Goal: Task Accomplishment & Management: Use online tool/utility

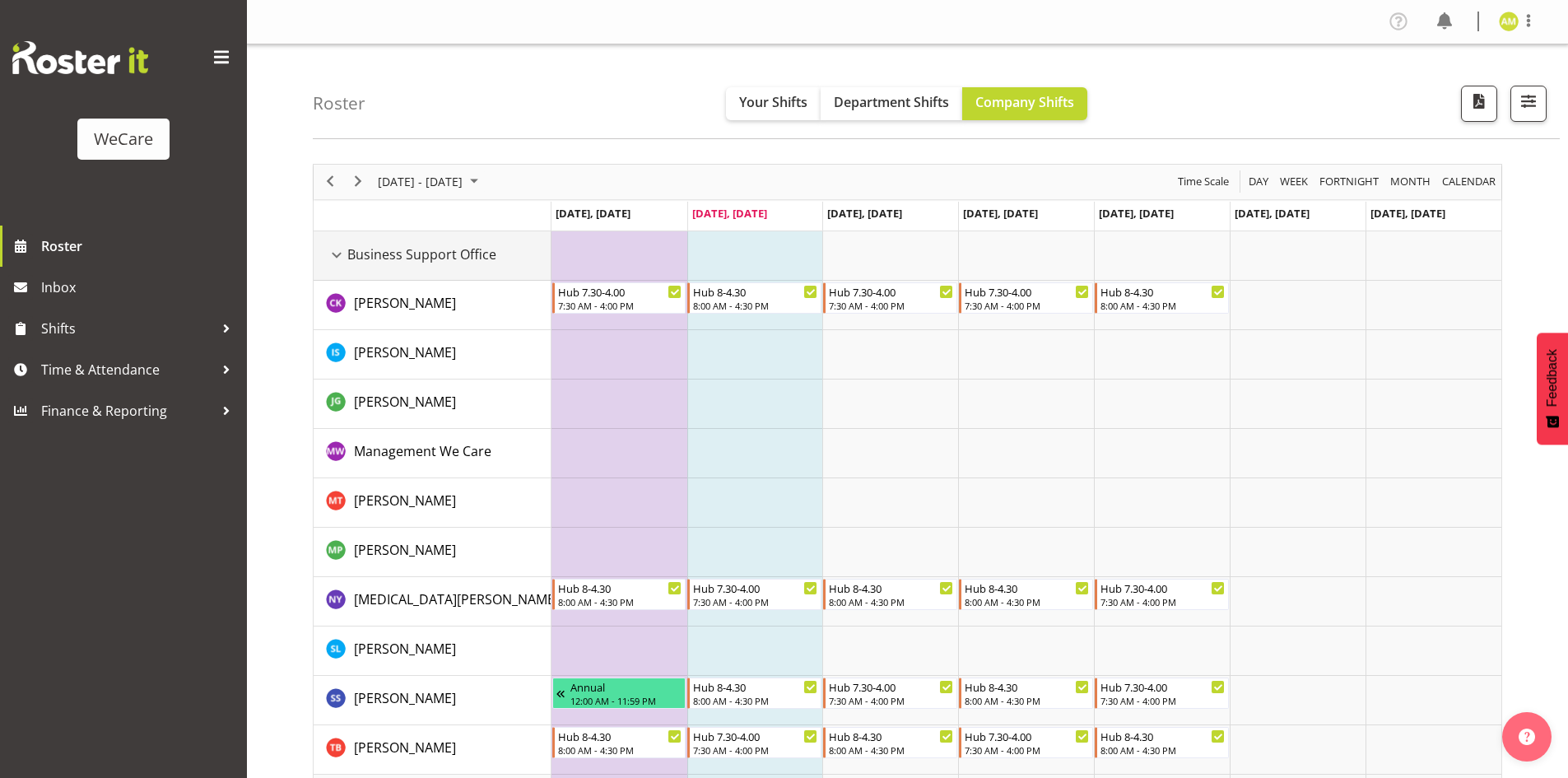
click at [338, 248] on div "Business Support Office resource" at bounding box center [336, 255] width 22 height 22
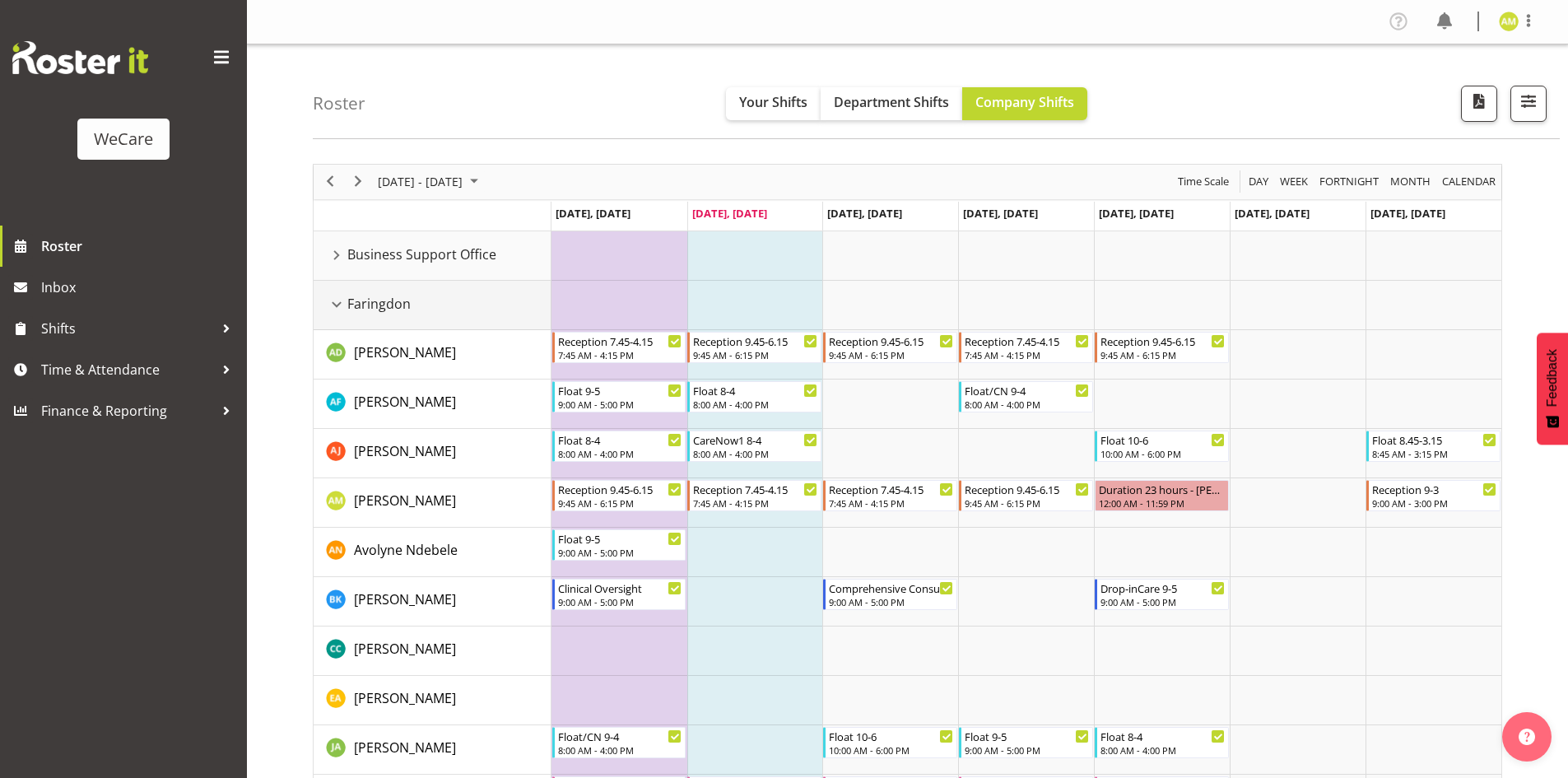
click at [340, 303] on div "Faringdon resource" at bounding box center [336, 304] width 22 height 22
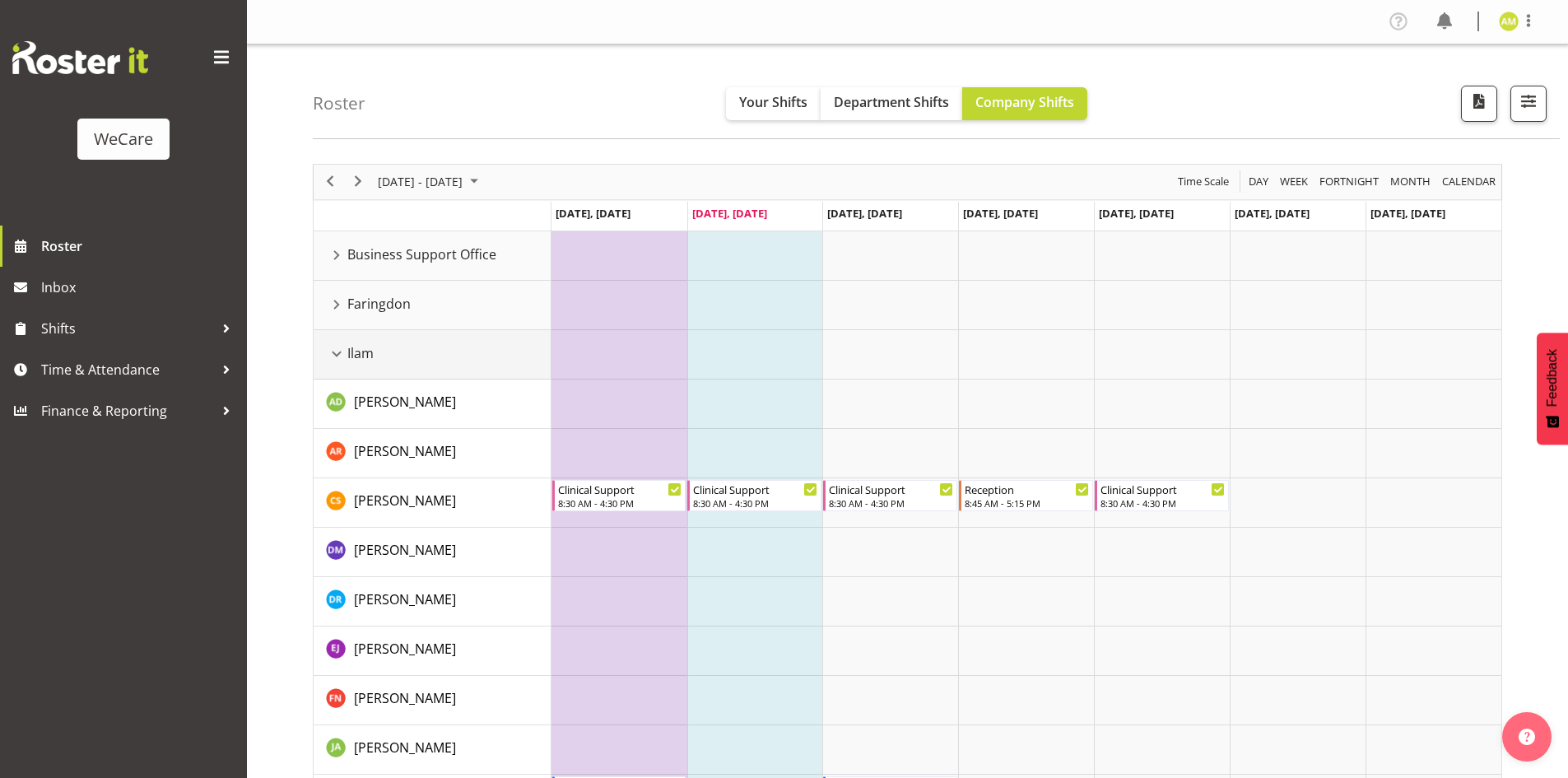
click at [332, 351] on div "Ilam resource" at bounding box center [336, 353] width 22 height 22
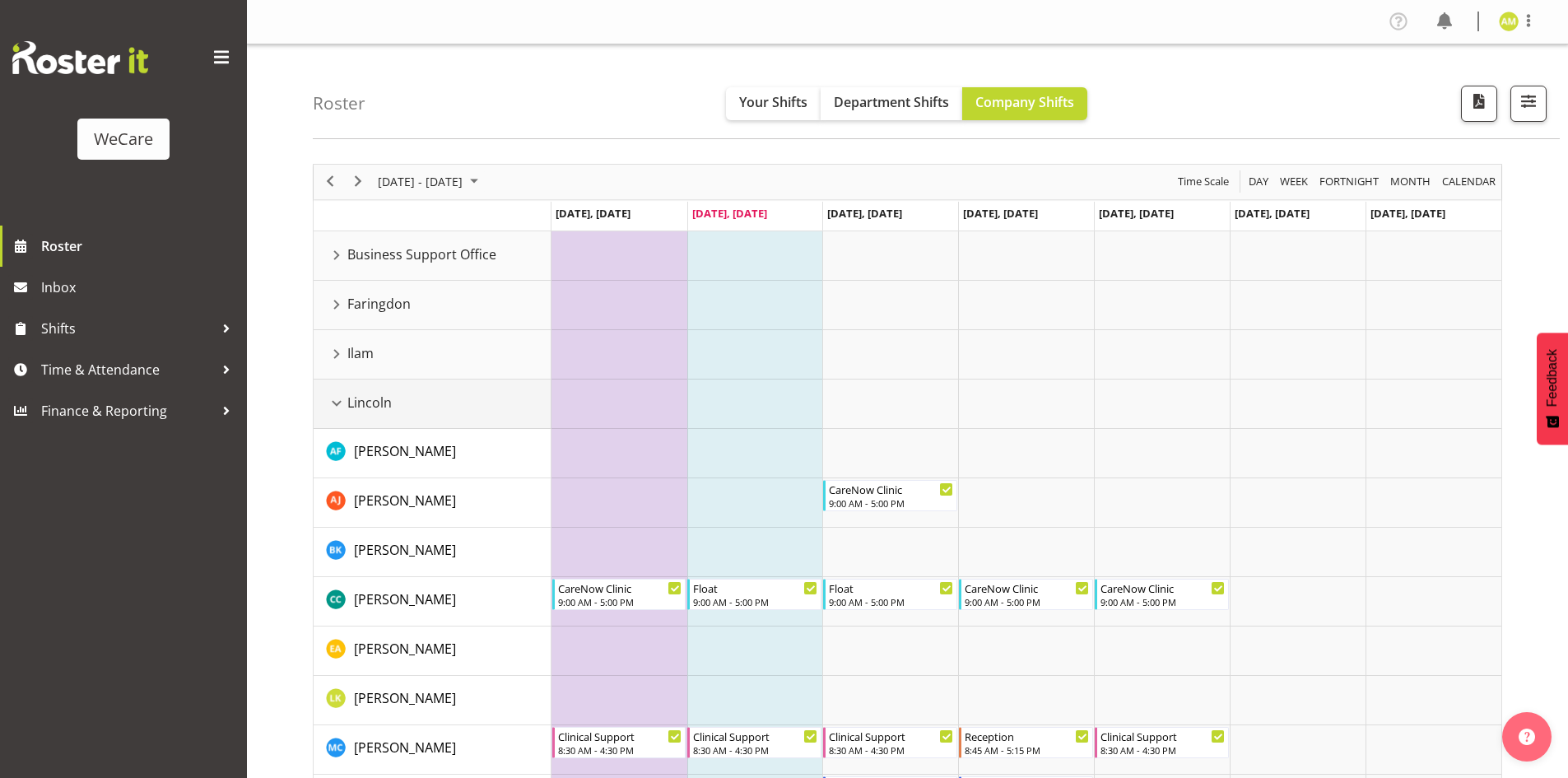
click at [335, 399] on div "Lincoln resource" at bounding box center [336, 403] width 22 height 22
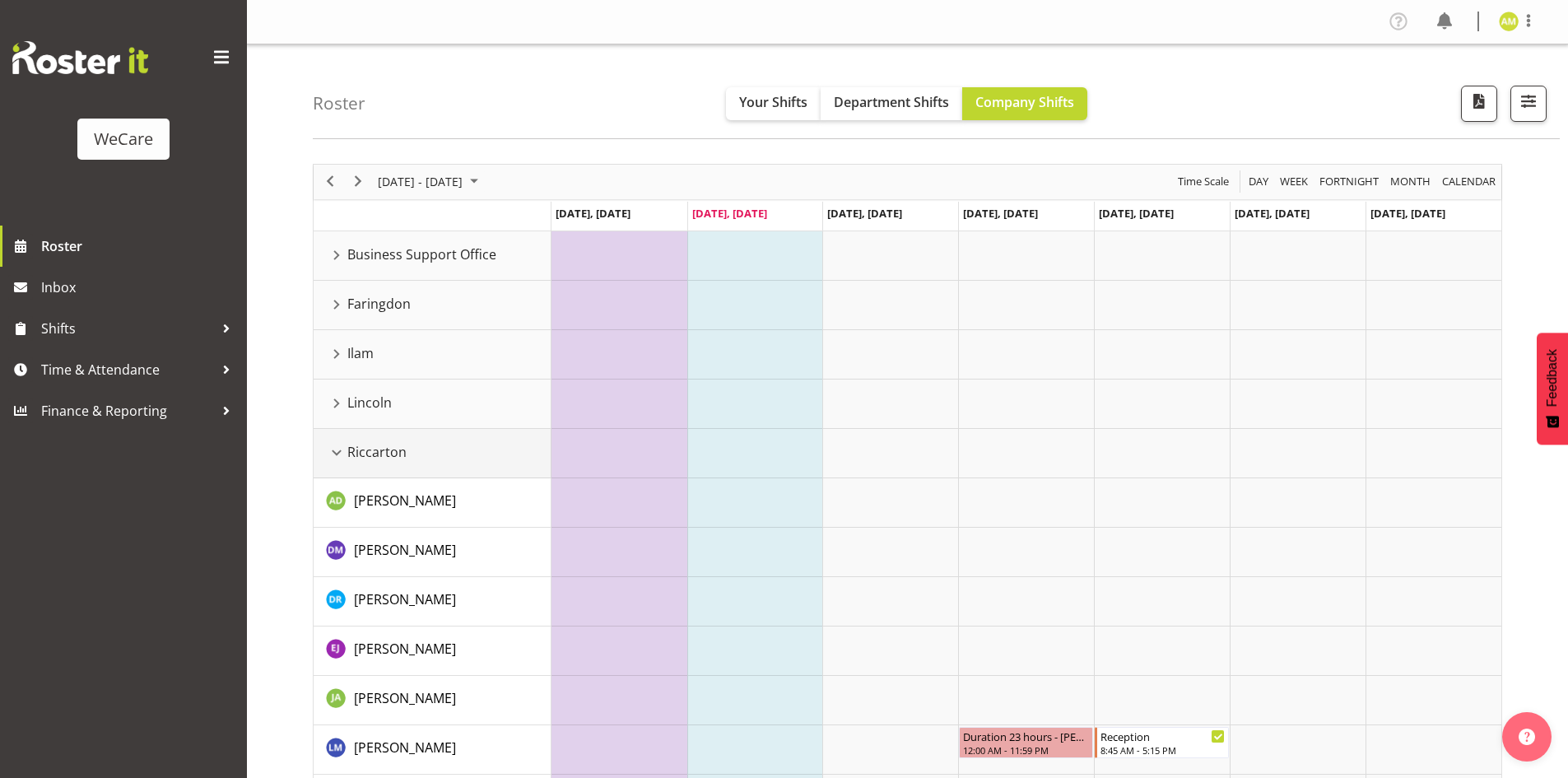
click at [333, 456] on div "Riccarton resource" at bounding box center [336, 452] width 22 height 22
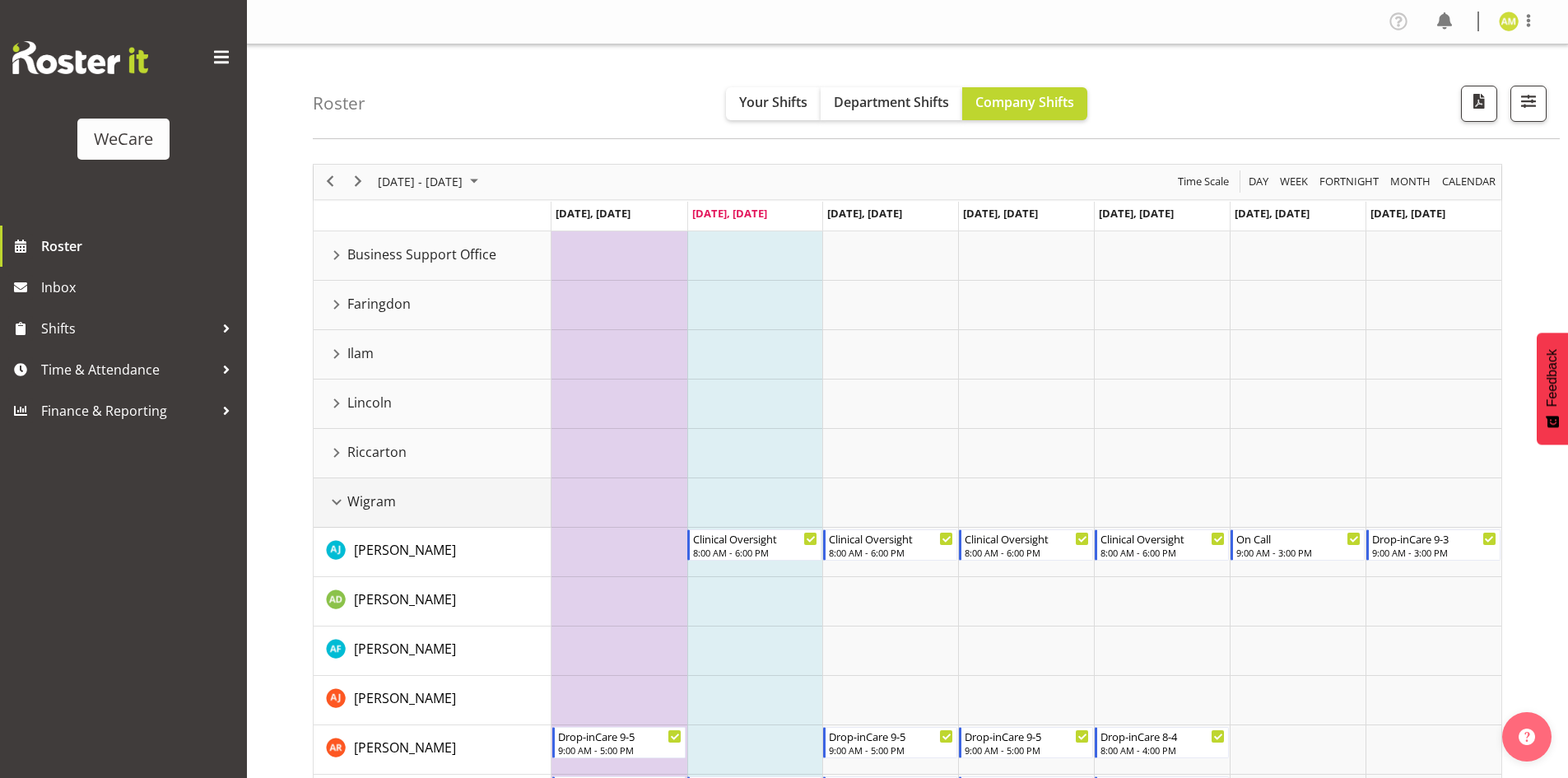
click at [331, 500] on div "Wigram resource" at bounding box center [336, 502] width 22 height 22
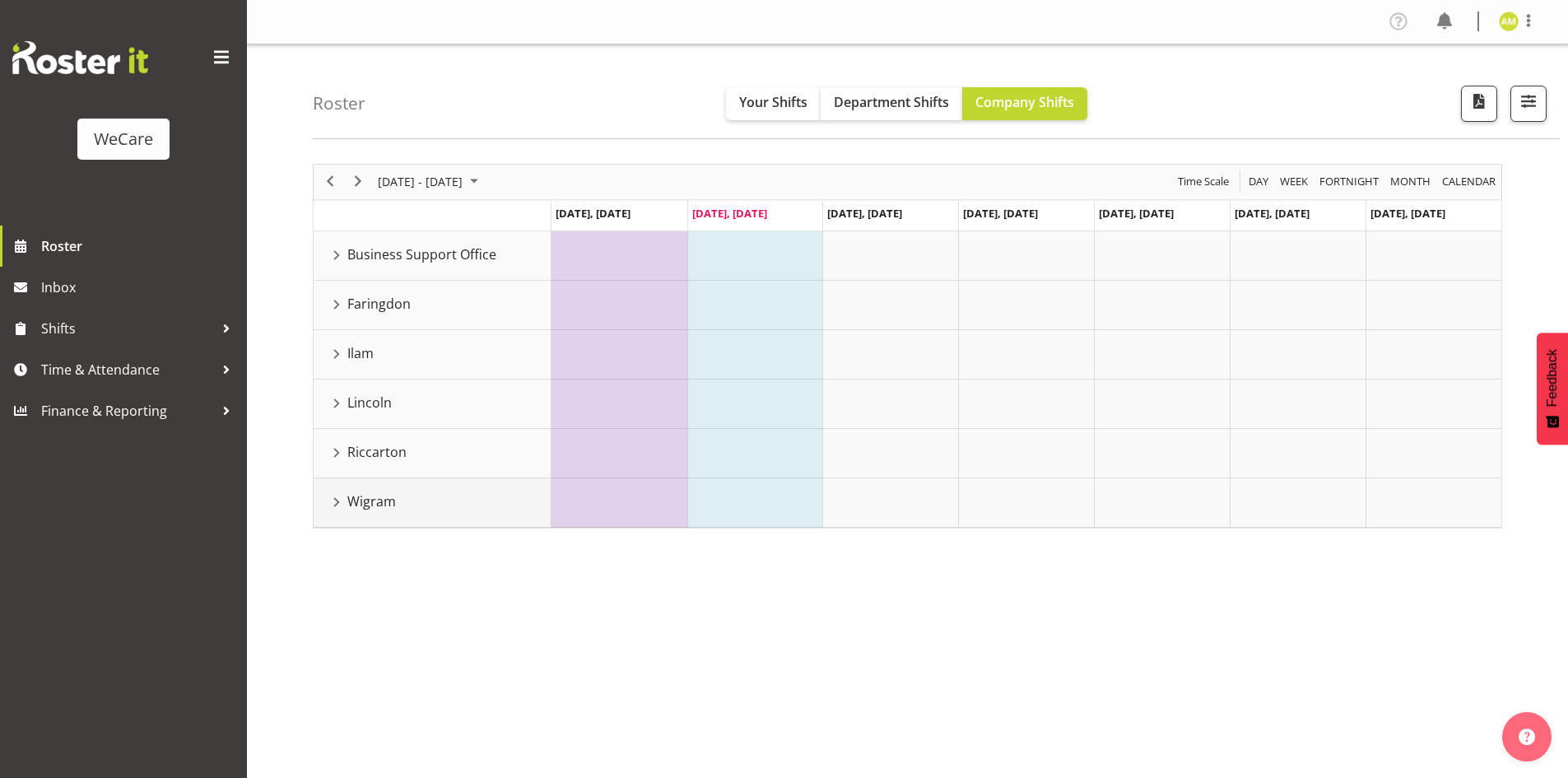
click at [331, 500] on div "Wigram resource" at bounding box center [336, 502] width 22 height 22
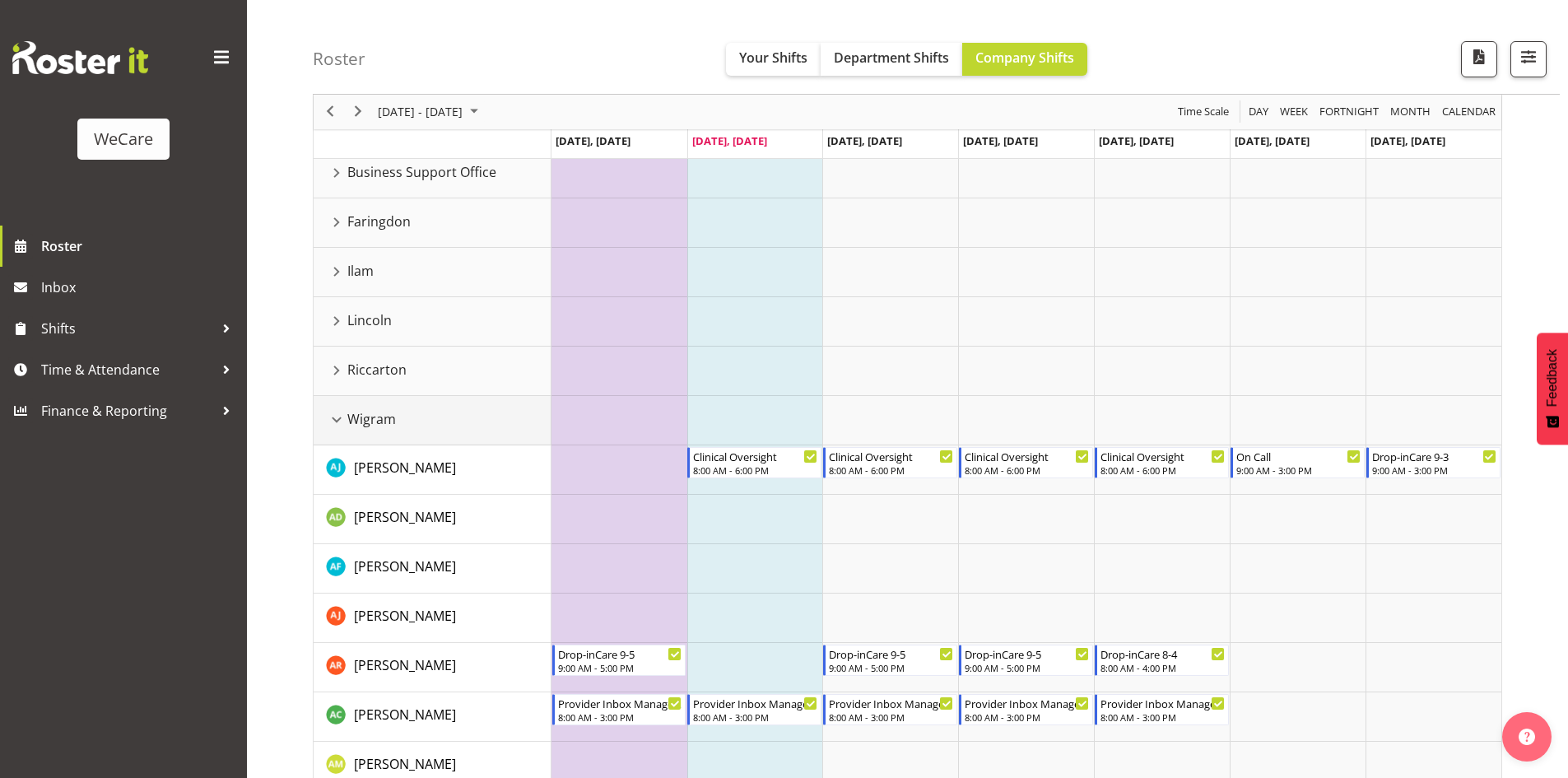
click at [337, 412] on div "Wigram resource" at bounding box center [336, 419] width 22 height 22
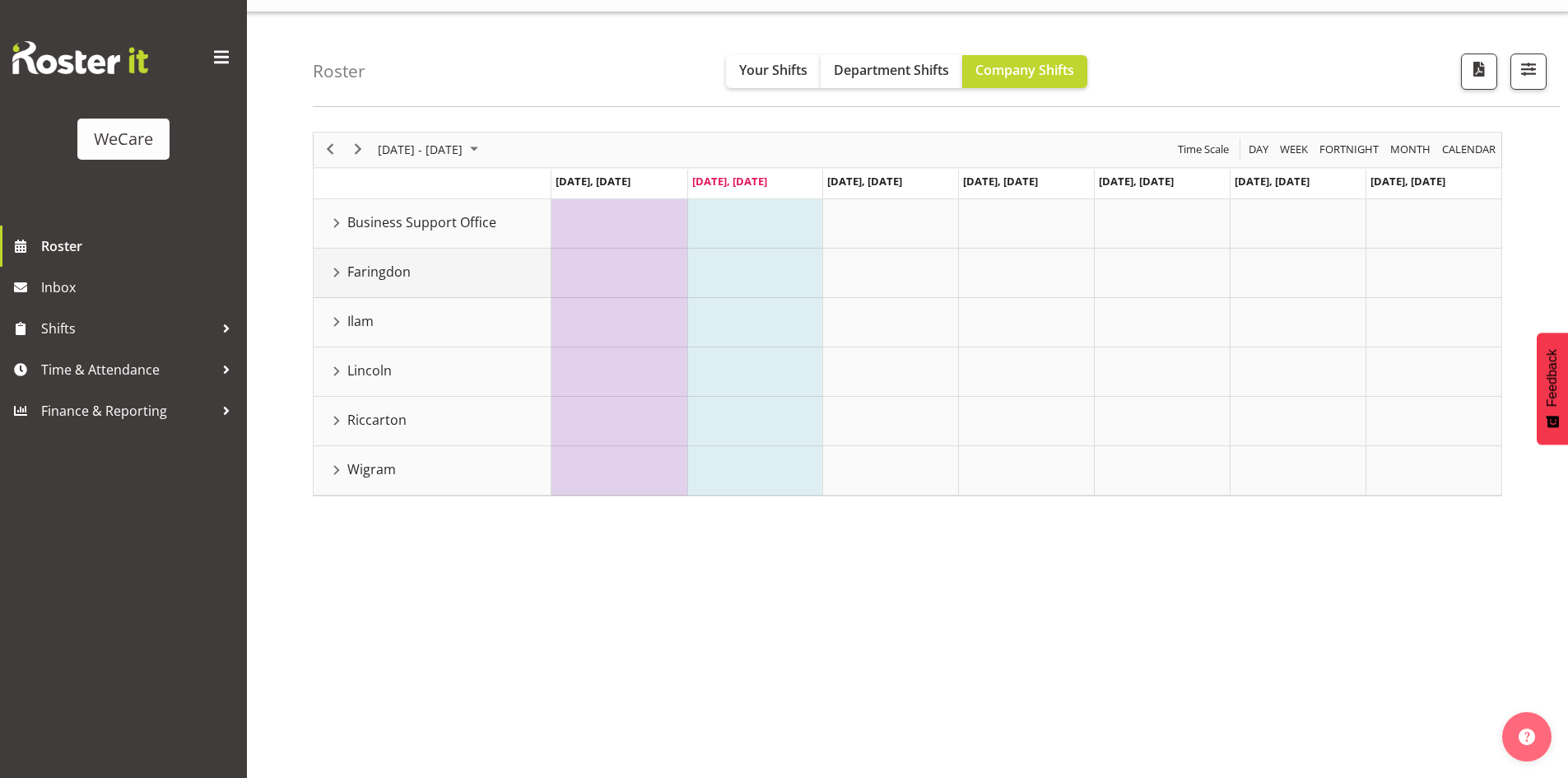
click at [335, 268] on div "Faringdon resource" at bounding box center [336, 272] width 22 height 22
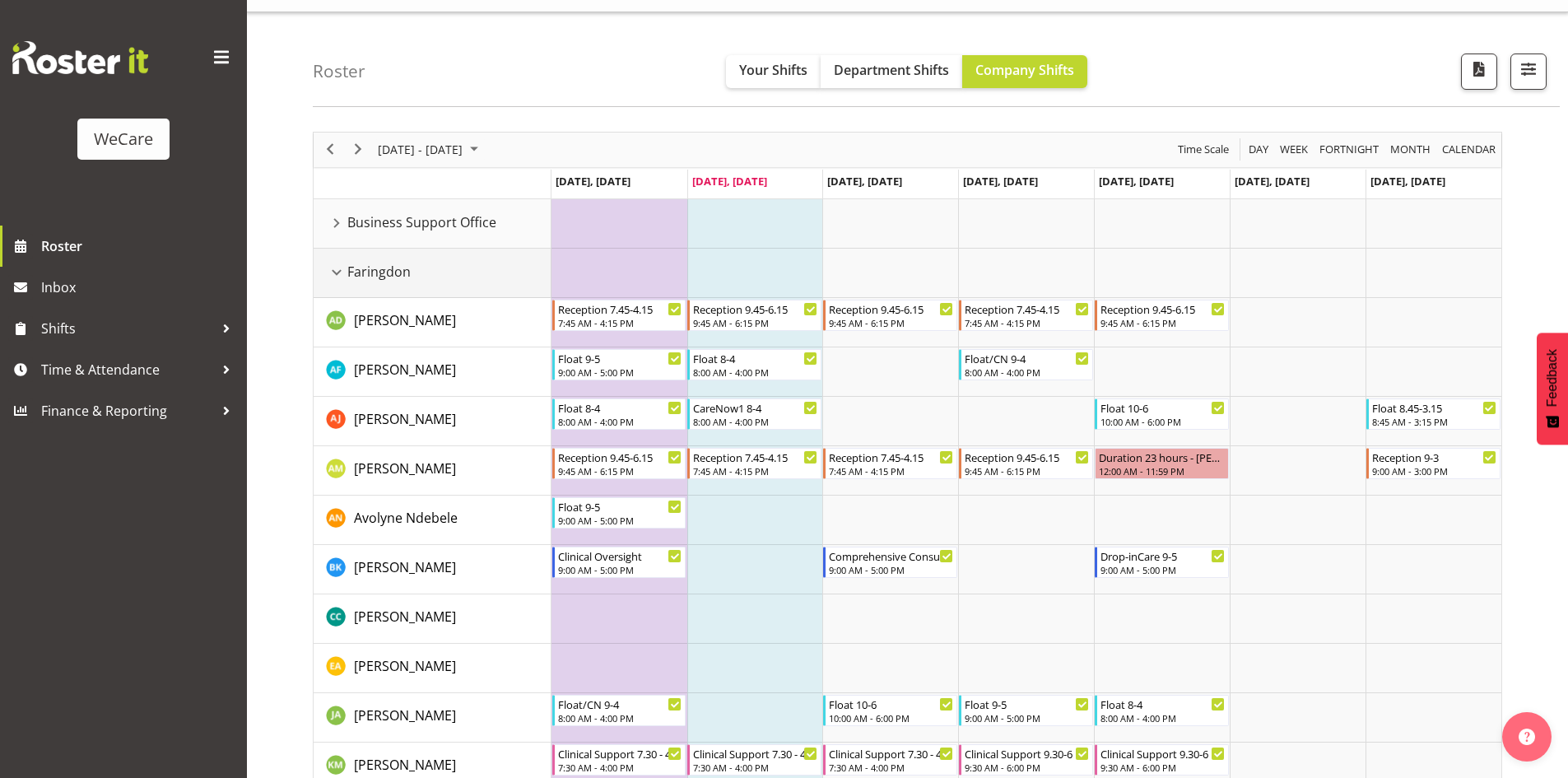
click at [337, 272] on div "Faringdon resource" at bounding box center [336, 272] width 22 height 22
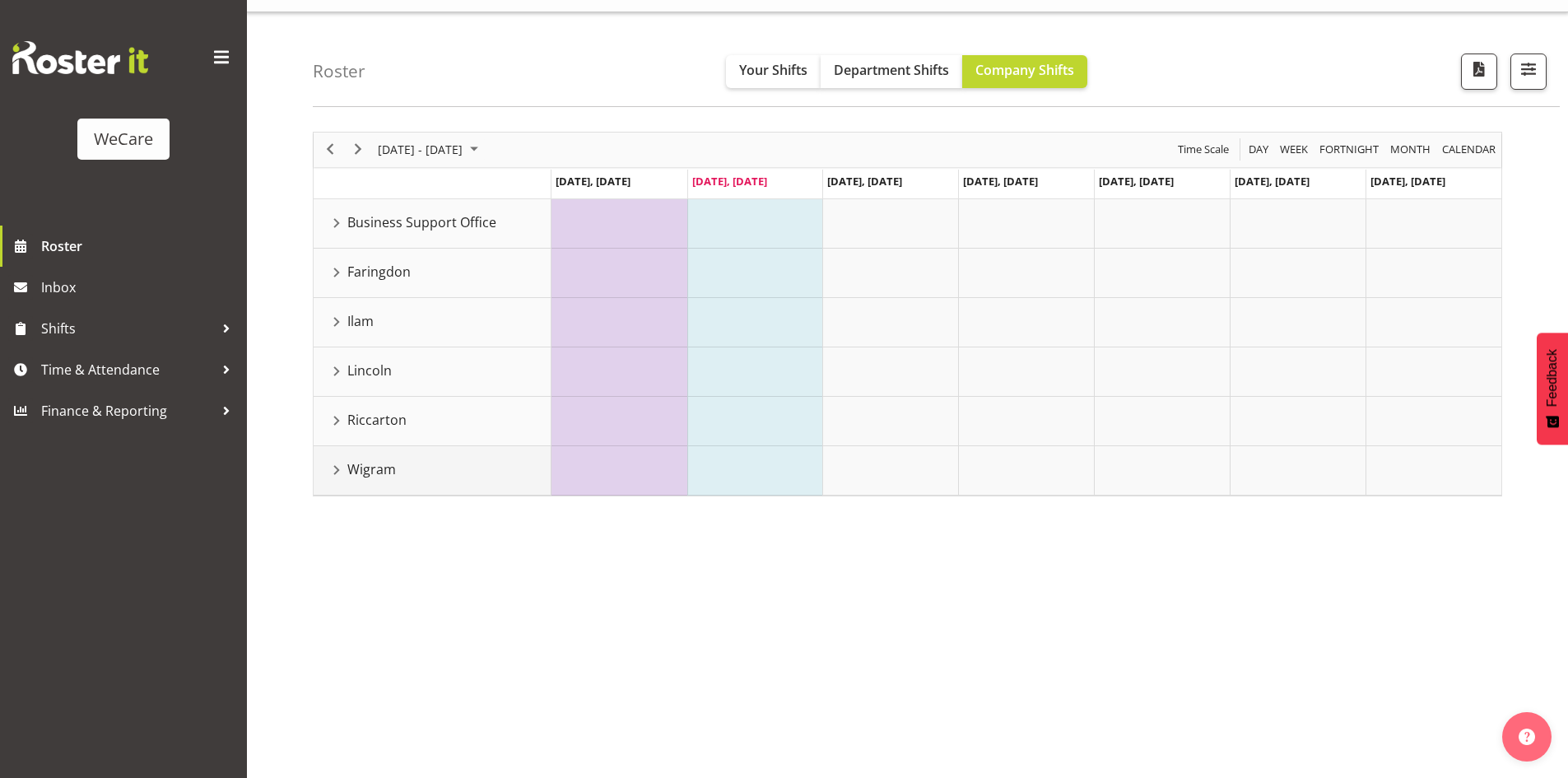
click at [335, 471] on div "Wigram resource" at bounding box center [336, 470] width 22 height 22
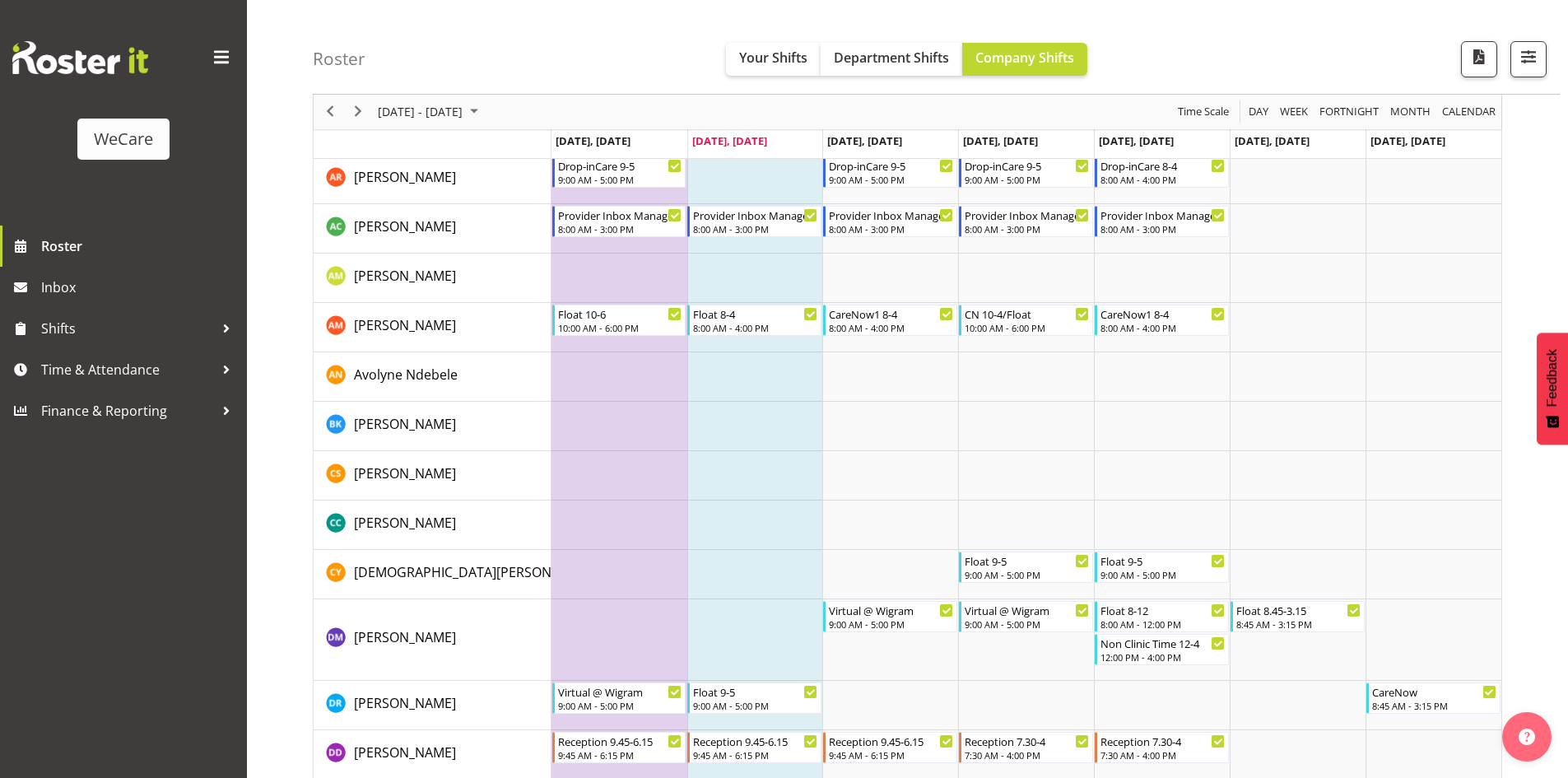
scroll to position [0, 0]
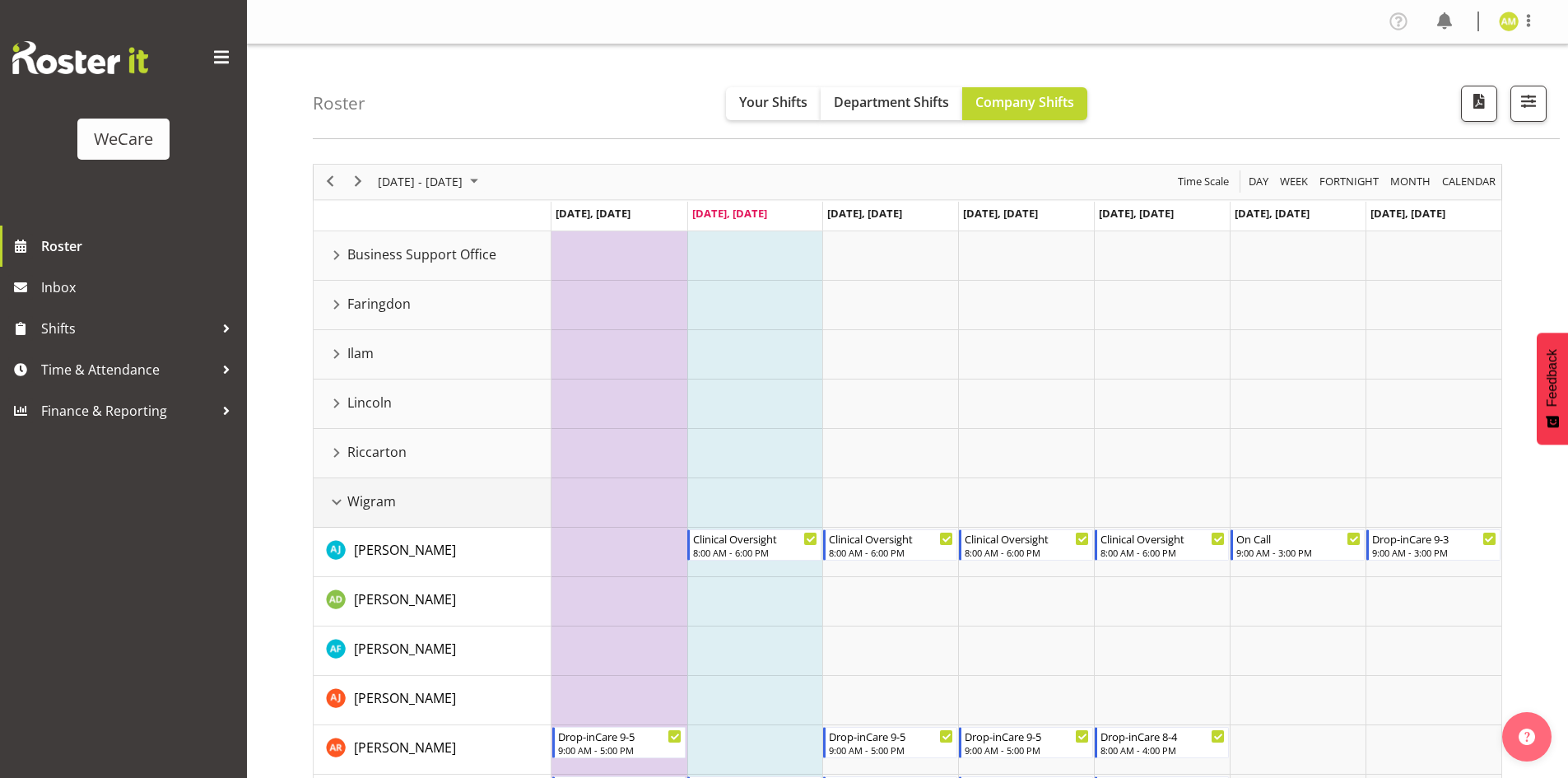
click at [334, 505] on div "Wigram resource" at bounding box center [336, 502] width 22 height 22
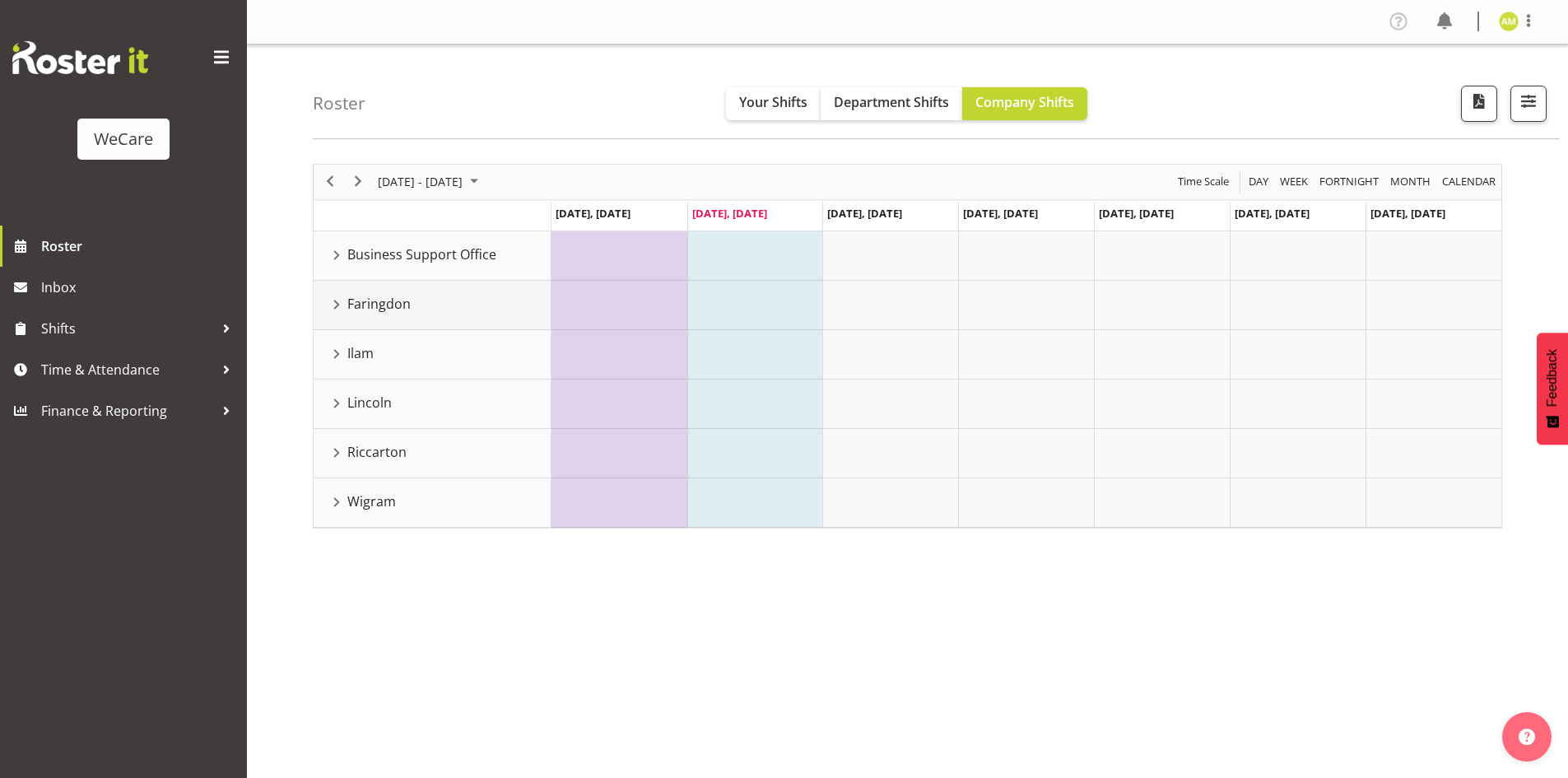
click at [335, 301] on div "Faringdon resource" at bounding box center [336, 304] width 22 height 22
